Goal: Find specific page/section

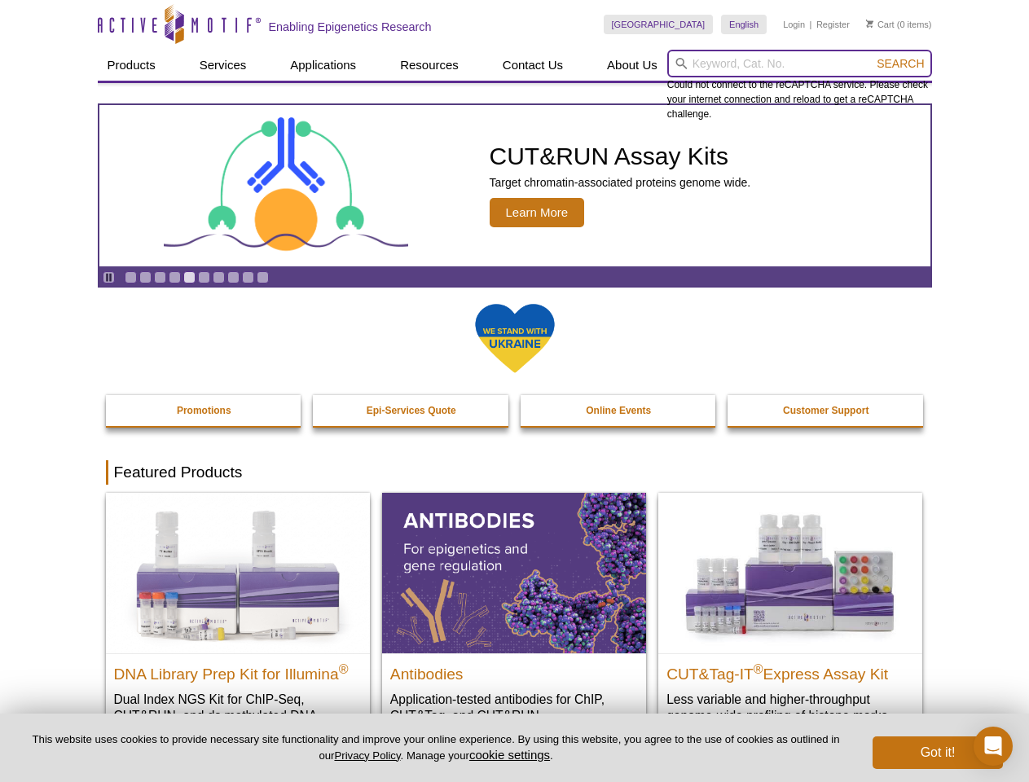
click at [799, 64] on input "search" at bounding box center [799, 64] width 265 height 28
click at [900, 64] on span "Search" at bounding box center [899, 63] width 47 height 13
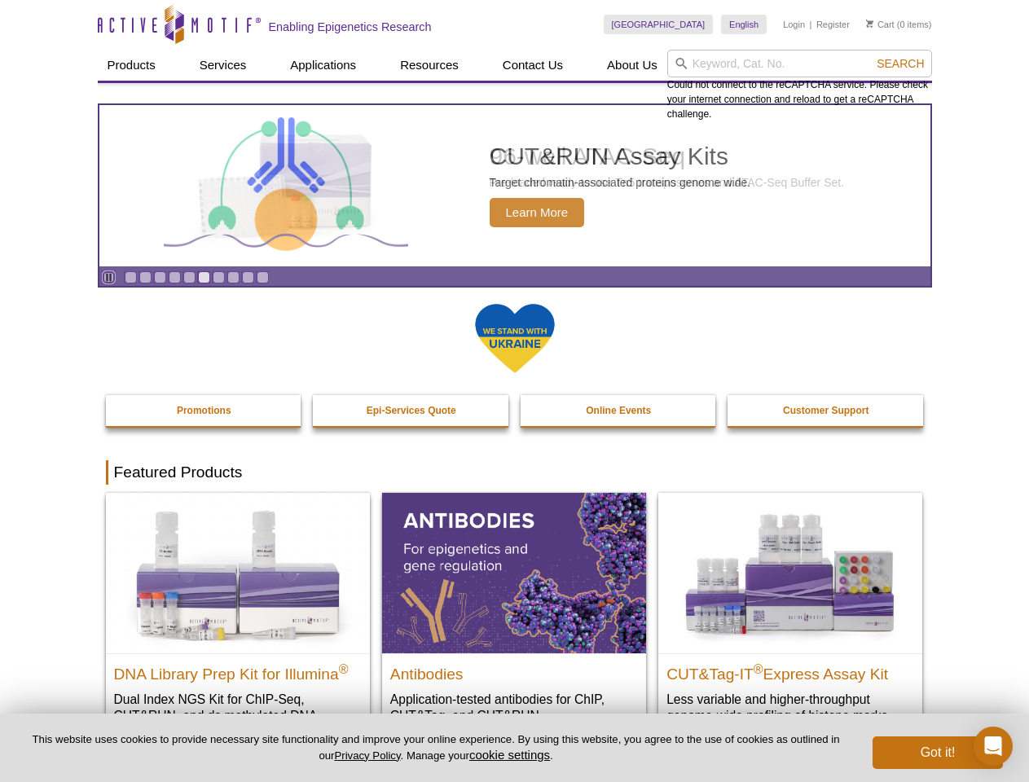
click at [108, 277] on icon "Pause" at bounding box center [108, 277] width 11 height 11
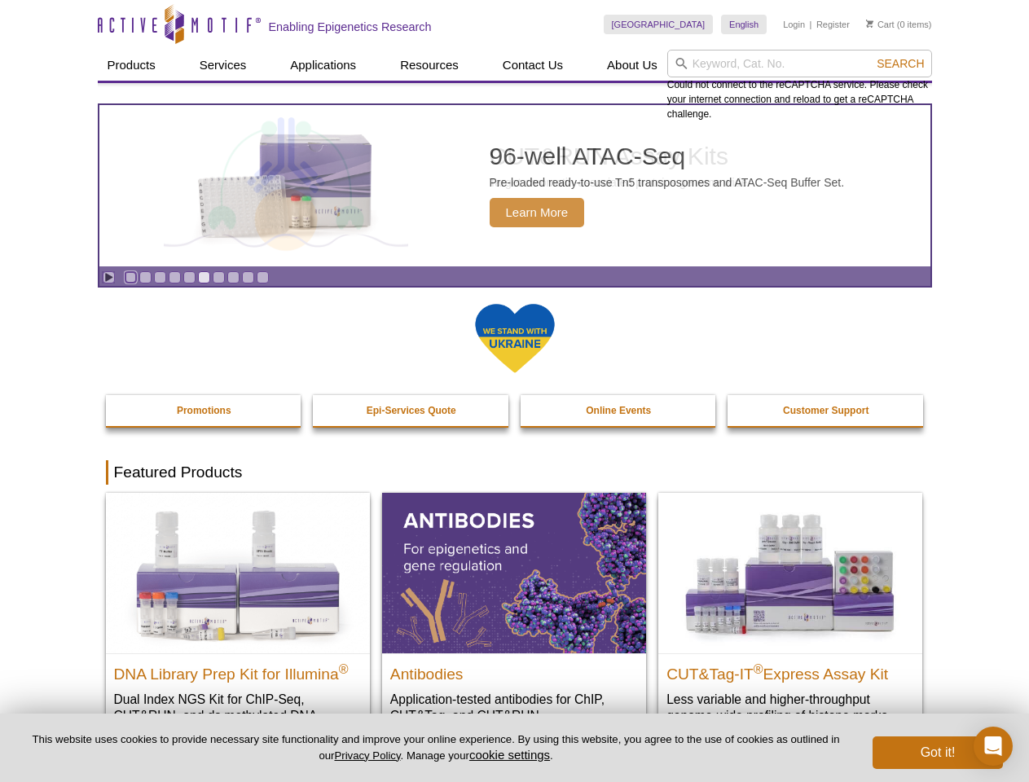
click at [130, 277] on link "Go to slide 1" at bounding box center [131, 277] width 12 height 12
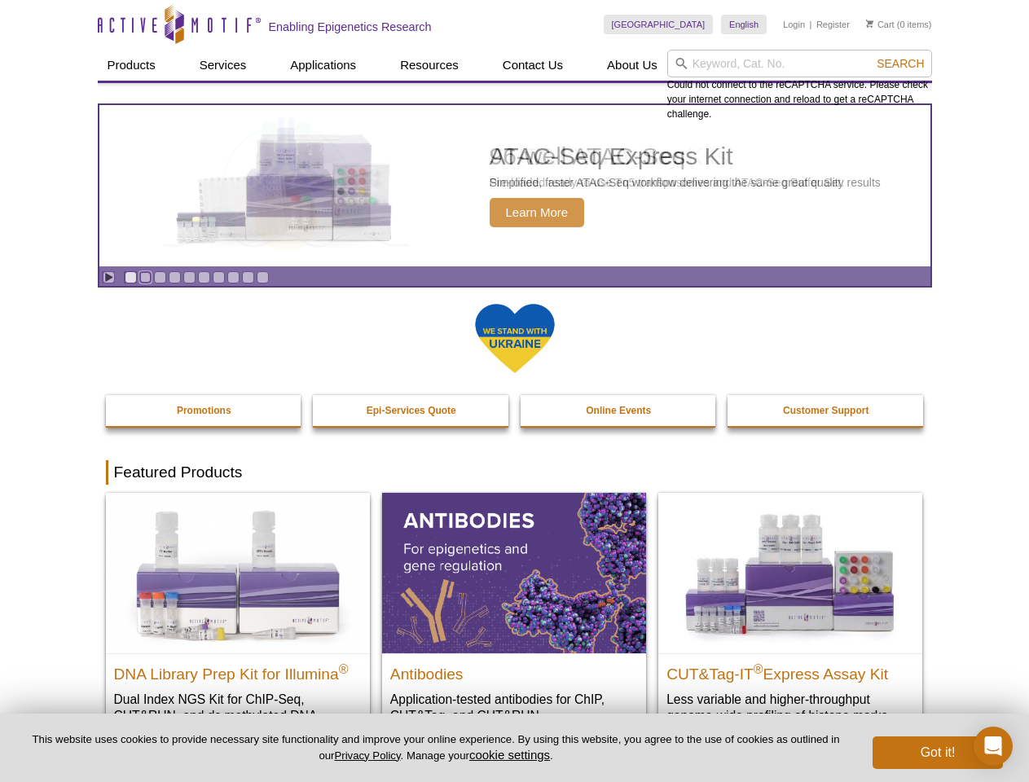
click at [145, 277] on link "Go to slide 2" at bounding box center [145, 277] width 12 height 12
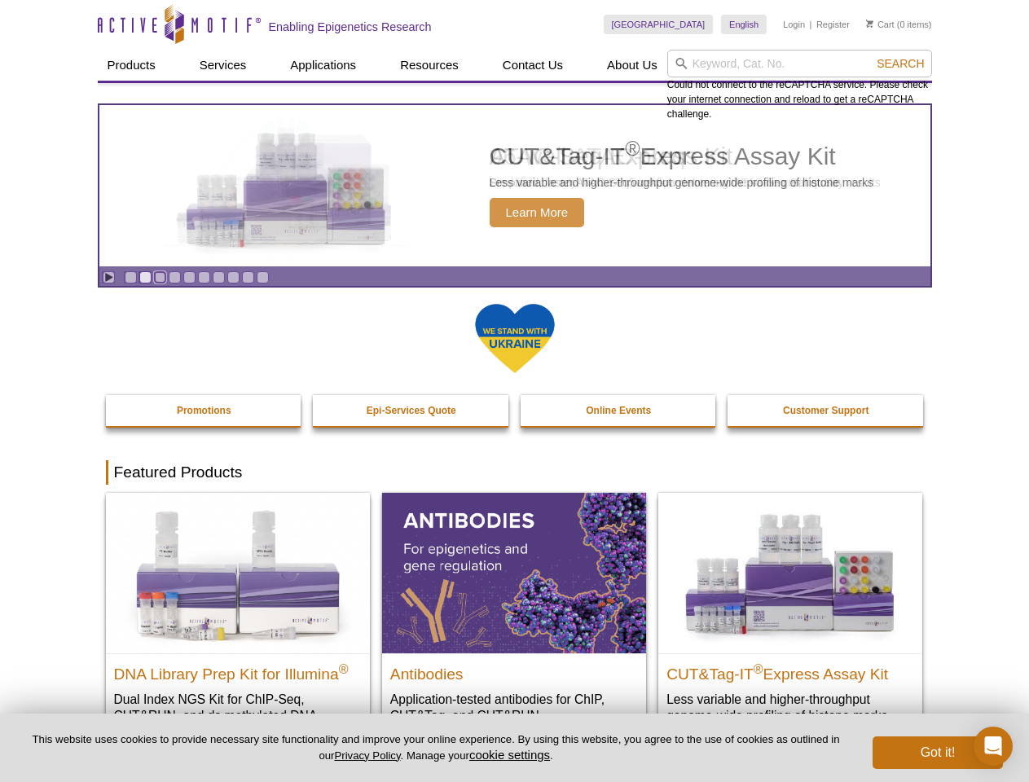
click at [160, 277] on link "Go to slide 3" at bounding box center [160, 277] width 12 height 12
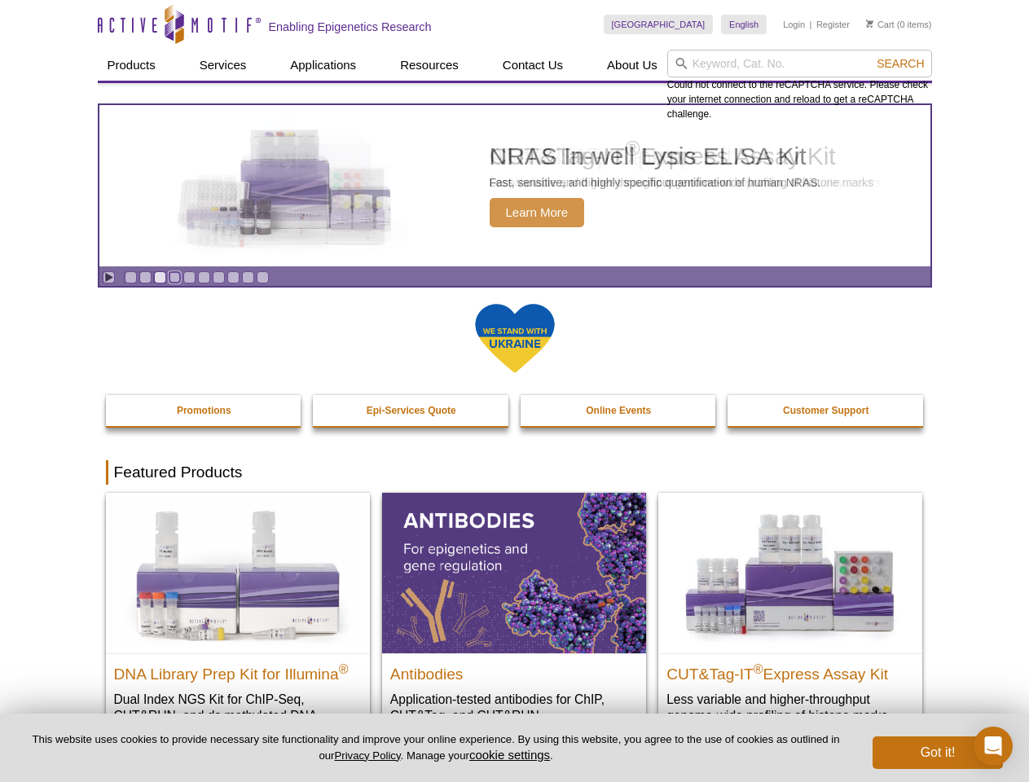
click at [174, 277] on link "Go to slide 4" at bounding box center [175, 277] width 12 height 12
